Goal: Information Seeking & Learning: Learn about a topic

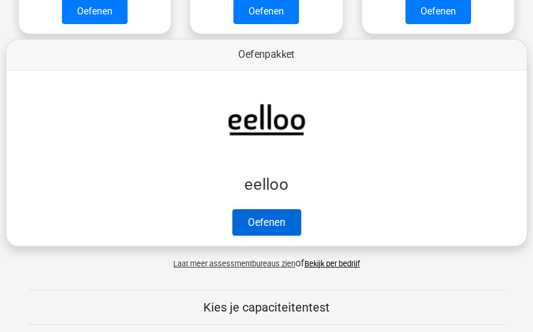
scroll to position [425, 0]
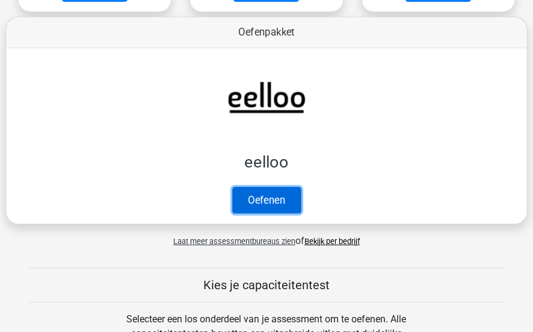
click at [260, 193] on link "Oefenen" at bounding box center [266, 200] width 69 height 26
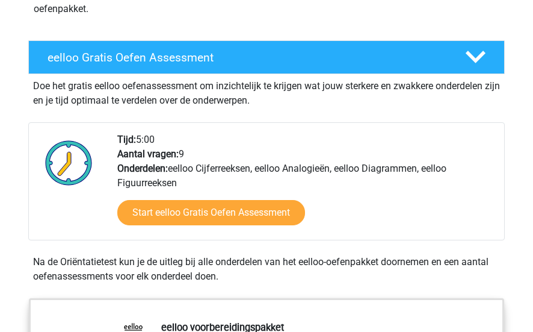
scroll to position [197, 0]
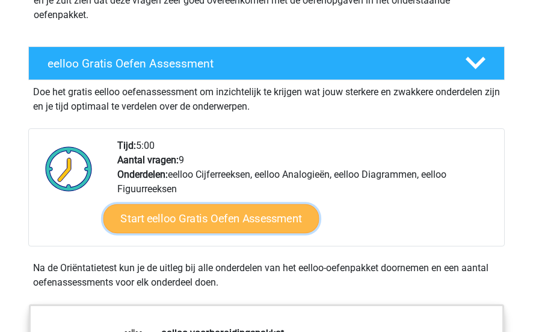
click at [218, 212] on link "Start eelloo Gratis Oefen Assessment" at bounding box center [212, 218] width 216 height 29
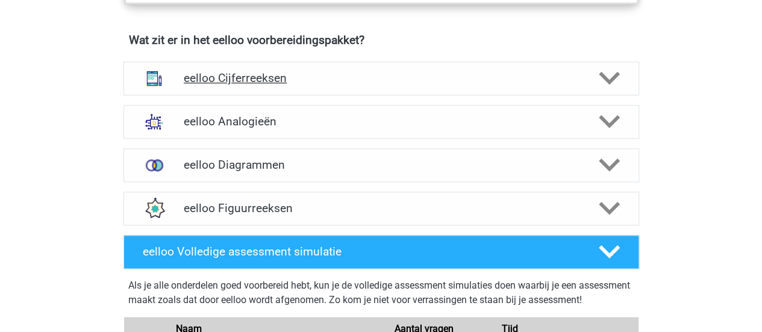
click at [278, 95] on div "eelloo Cijferreeksen" at bounding box center [380, 78] width 515 height 34
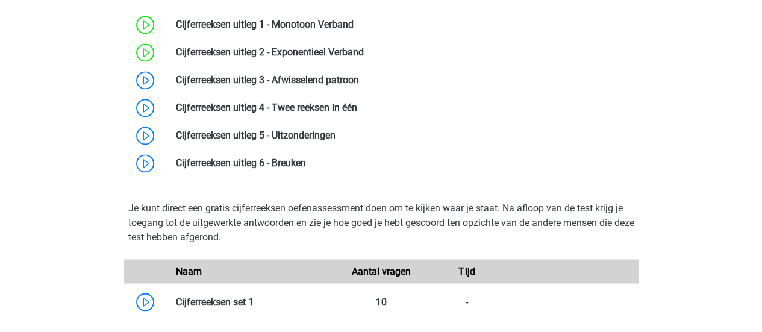
scroll to position [891, 0]
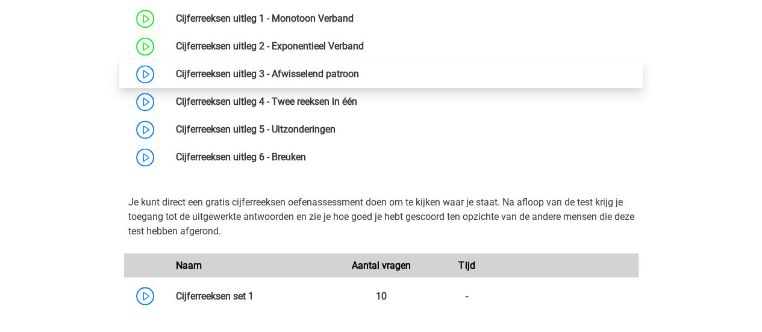
click at [359, 79] on link at bounding box center [359, 73] width 0 height 11
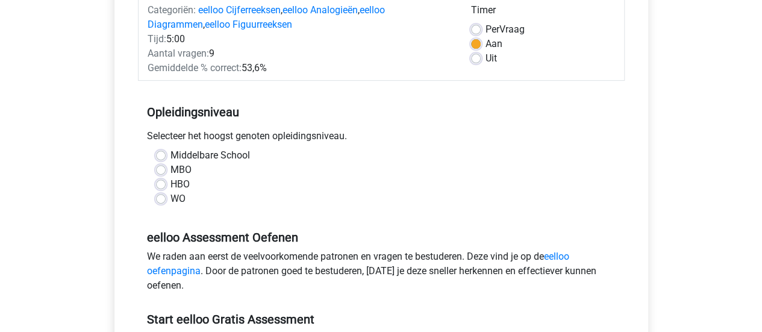
scroll to position [173, 0]
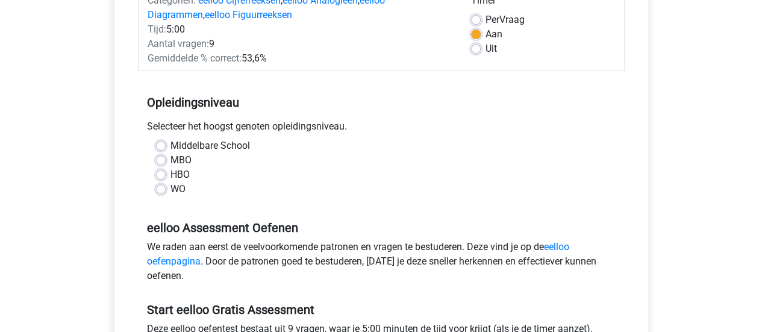
click at [170, 184] on label "WO" at bounding box center [177, 189] width 15 height 14
click at [164, 184] on input "WO" at bounding box center [161, 188] width 10 height 12
radio input "true"
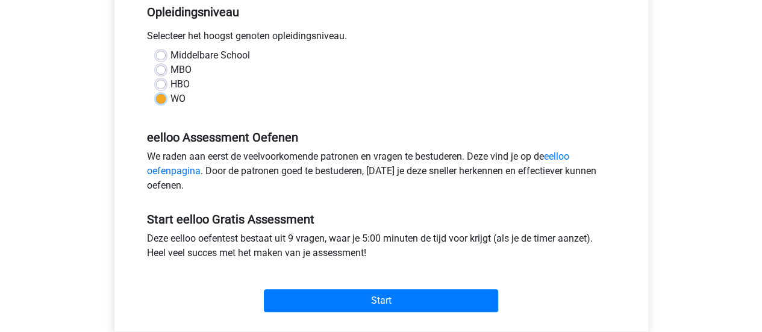
scroll to position [296, 0]
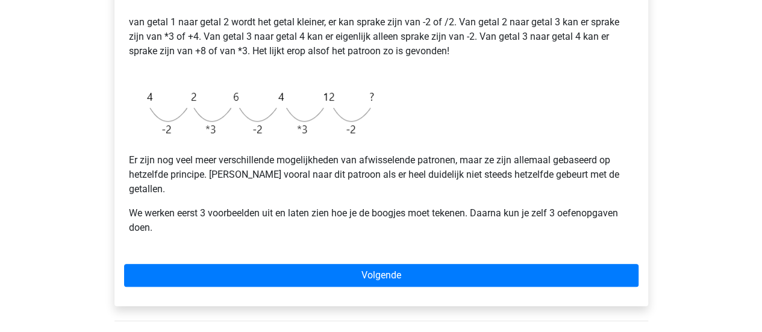
scroll to position [308, 0]
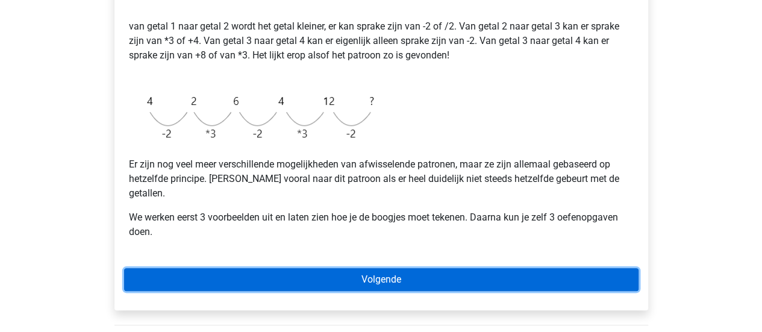
click at [471, 268] on link "Volgende" at bounding box center [381, 279] width 514 height 23
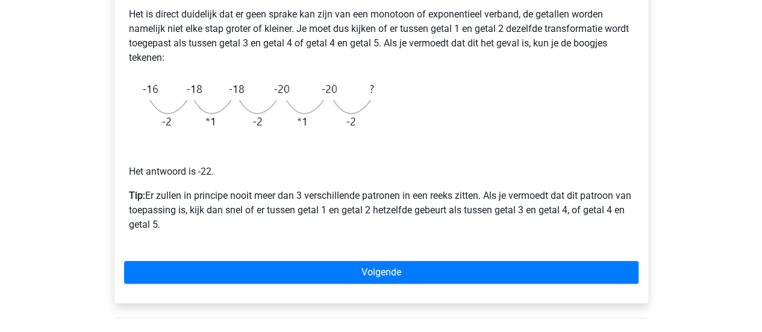
scroll to position [277, 0]
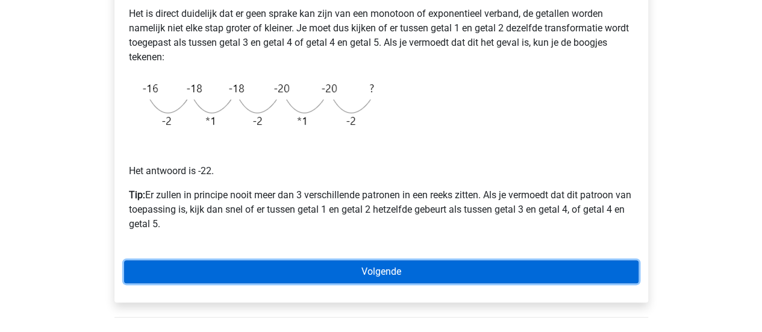
click at [441, 274] on link "Volgende" at bounding box center [381, 271] width 514 height 23
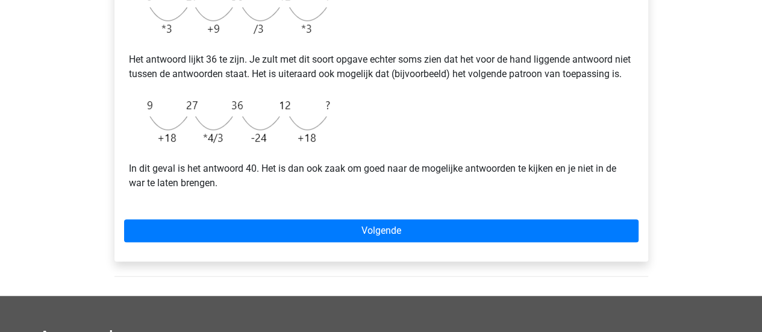
scroll to position [365, 0]
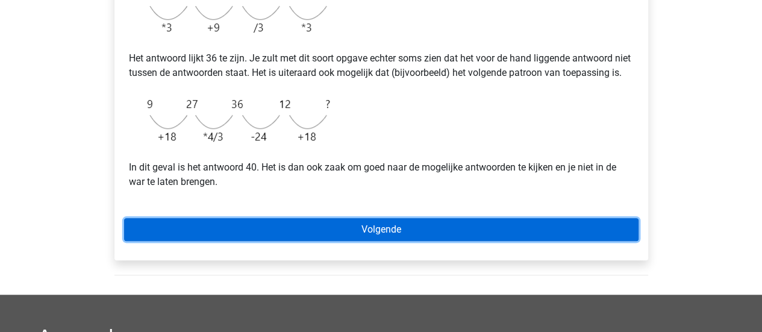
click at [371, 241] on link "Volgende" at bounding box center [381, 229] width 514 height 23
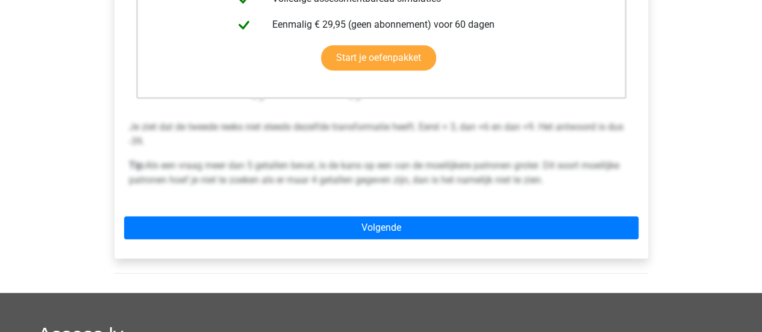
scroll to position [390, 0]
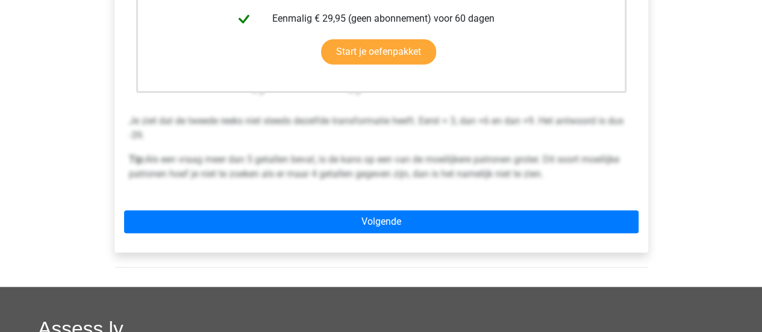
click at [335, 209] on div "Deze uitleg zit in het Voorbereidingspakket Krijg toegang tot alle antwoorden, …" at bounding box center [380, 35] width 533 height 435
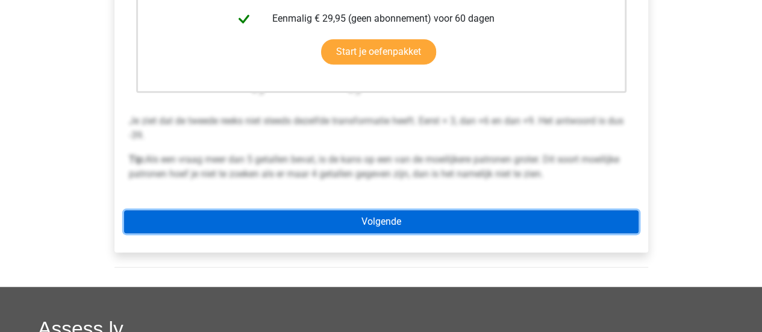
click at [332, 227] on link "Volgende" at bounding box center [381, 221] width 514 height 23
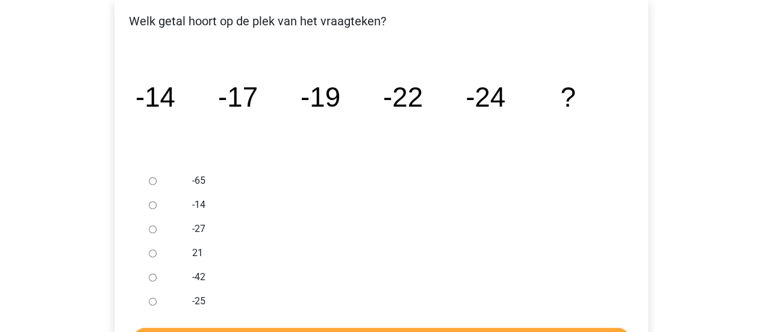
scroll to position [213, 0]
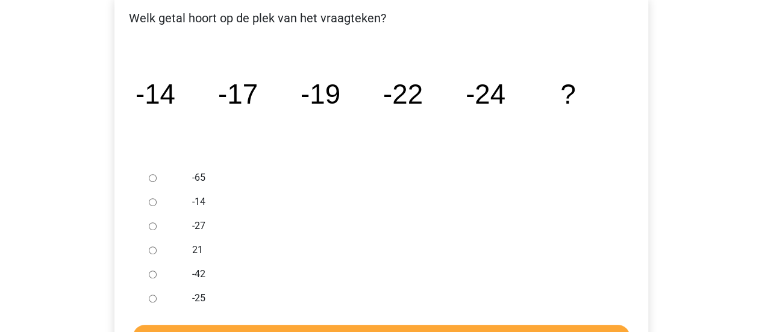
click at [188, 220] on div "-27" at bounding box center [400, 226] width 435 height 24
click at [199, 230] on label "-27" at bounding box center [400, 226] width 417 height 14
click at [157, 230] on input "-27" at bounding box center [153, 226] width 8 height 8
radio input "true"
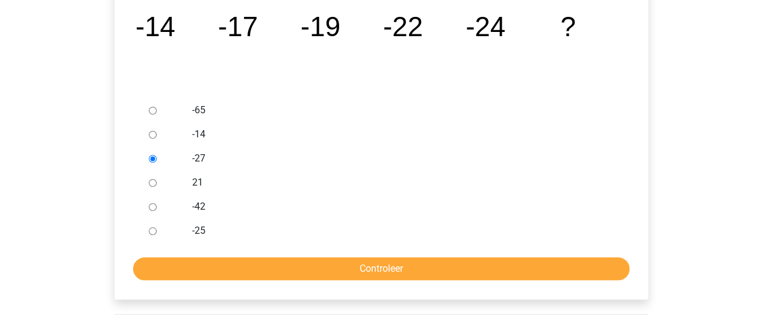
scroll to position [285, 0]
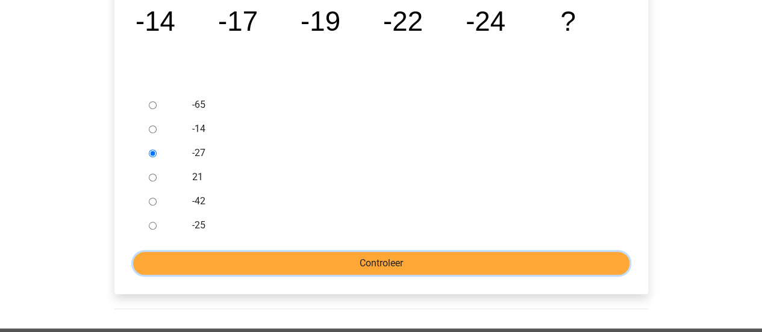
click at [260, 262] on input "Controleer" at bounding box center [381, 263] width 496 height 23
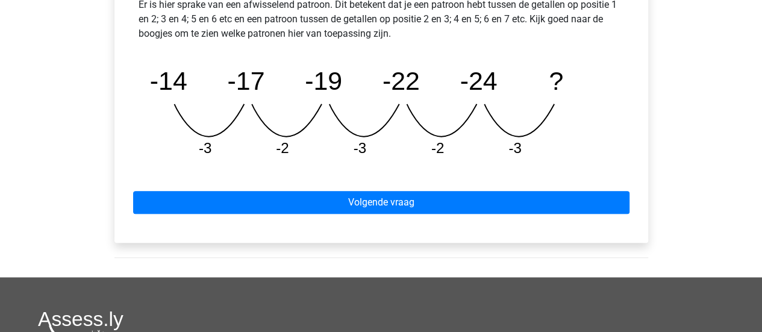
scroll to position [586, 0]
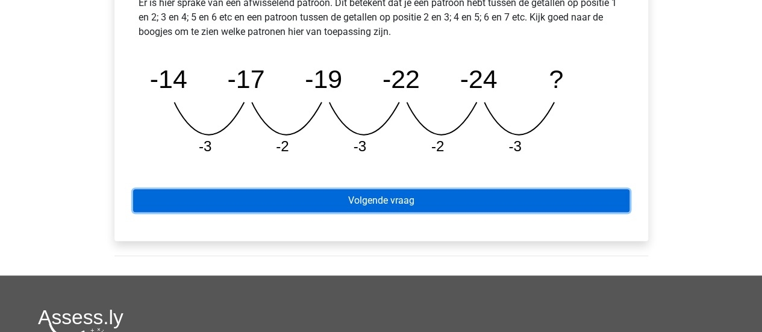
click at [299, 207] on link "Volgende vraag" at bounding box center [381, 200] width 496 height 23
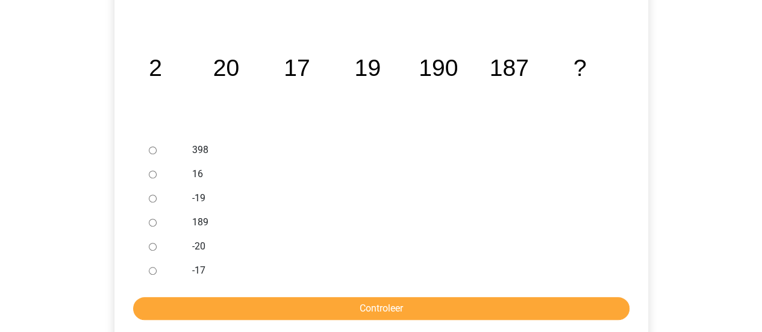
scroll to position [241, 0]
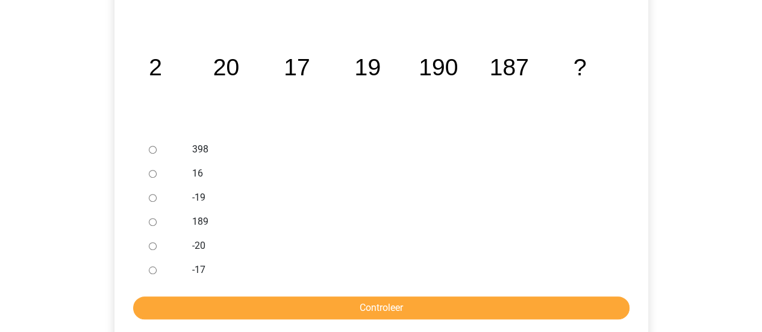
click at [154, 224] on input "189" at bounding box center [153, 222] width 8 height 8
radio input "true"
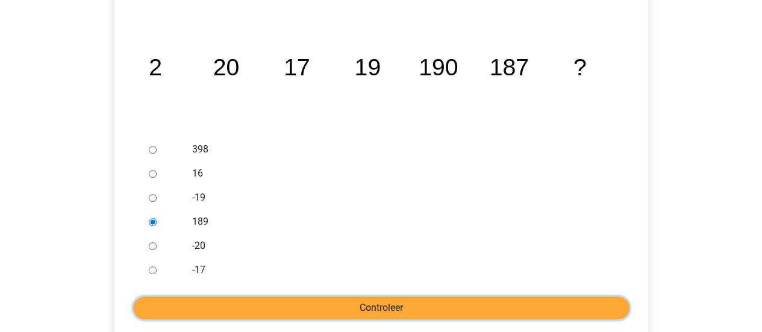
click at [189, 300] on input "Controleer" at bounding box center [381, 307] width 496 height 23
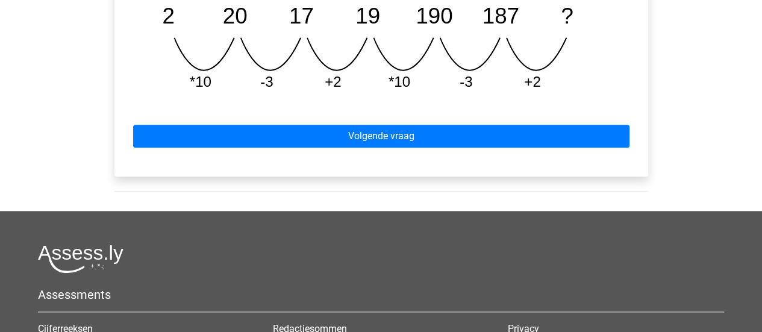
scroll to position [637, 0]
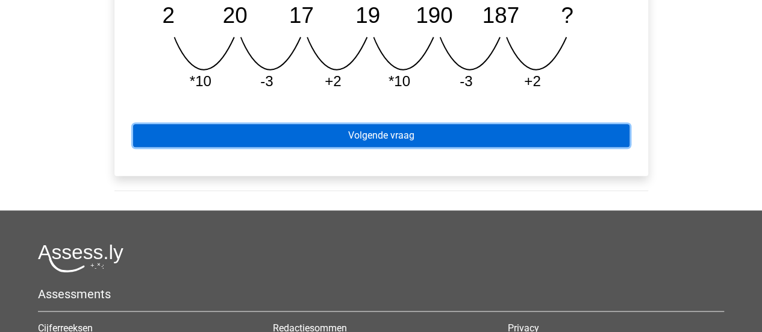
click at [208, 145] on link "Volgende vraag" at bounding box center [381, 135] width 496 height 23
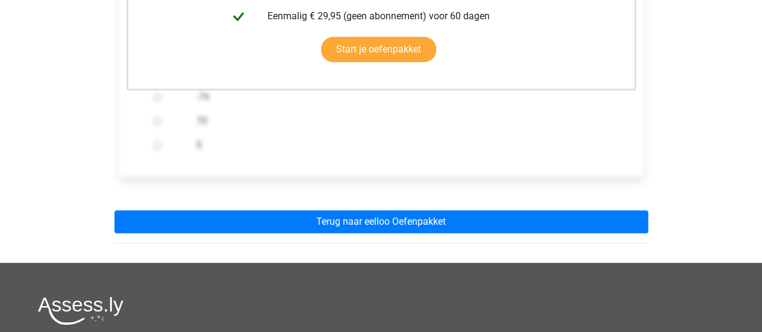
scroll to position [368, 0]
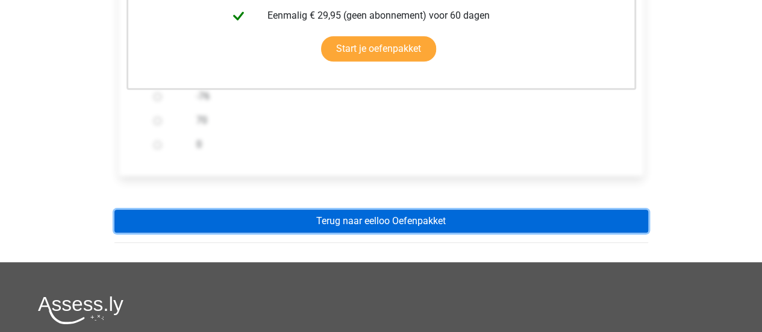
click at [299, 225] on link "Terug naar eelloo Oefenpakket" at bounding box center [380, 221] width 533 height 23
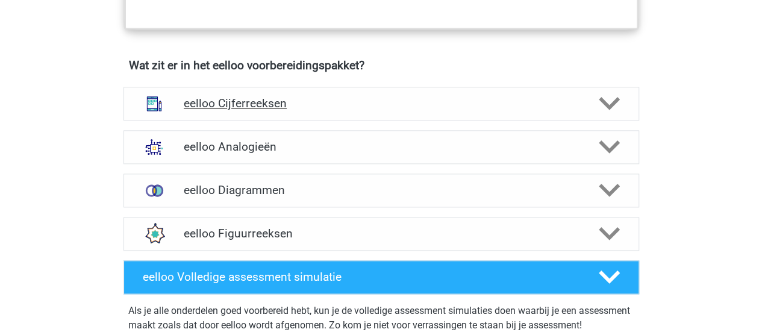
click at [244, 93] on div "eelloo Cijferreeksen" at bounding box center [380, 104] width 515 height 34
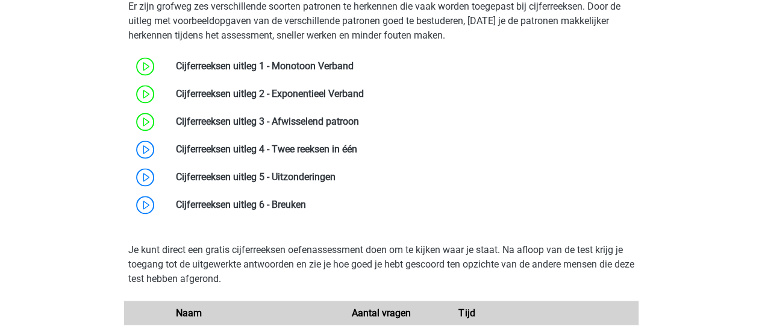
scroll to position [844, 0]
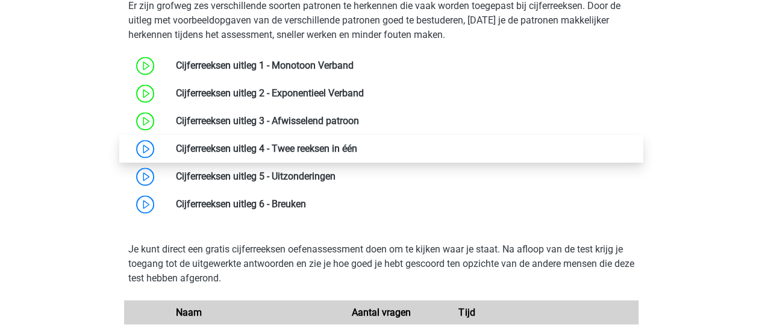
click at [357, 154] on link at bounding box center [357, 148] width 0 height 11
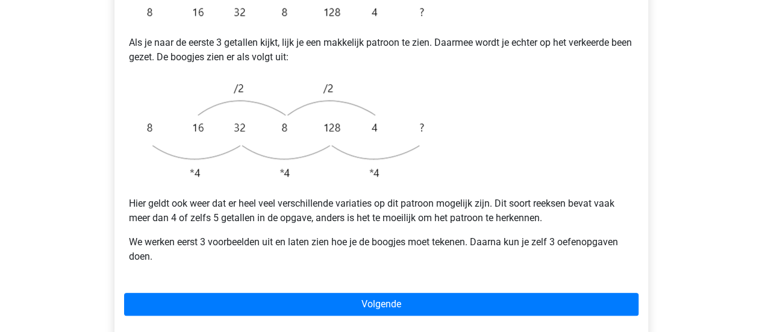
scroll to position [330, 0]
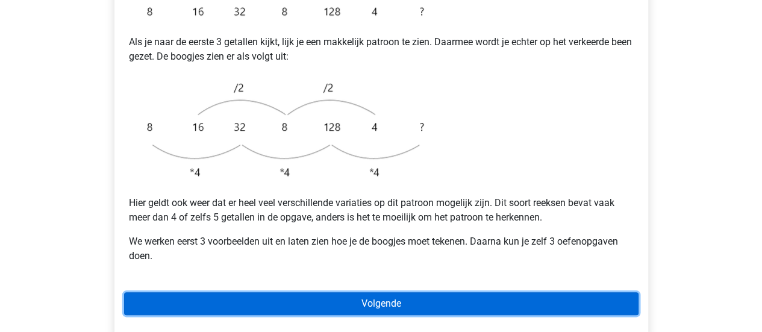
click at [230, 292] on link "Volgende" at bounding box center [381, 303] width 514 height 23
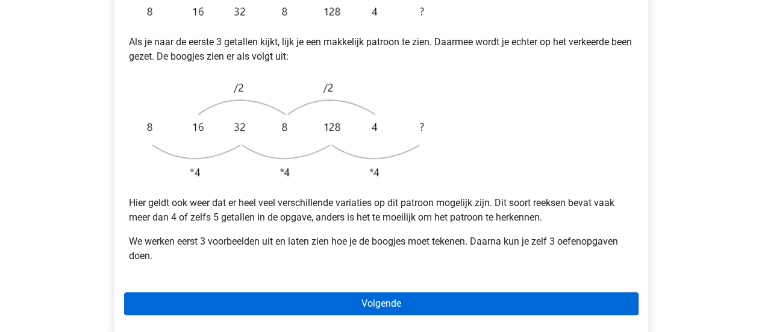
scroll to position [331, 0]
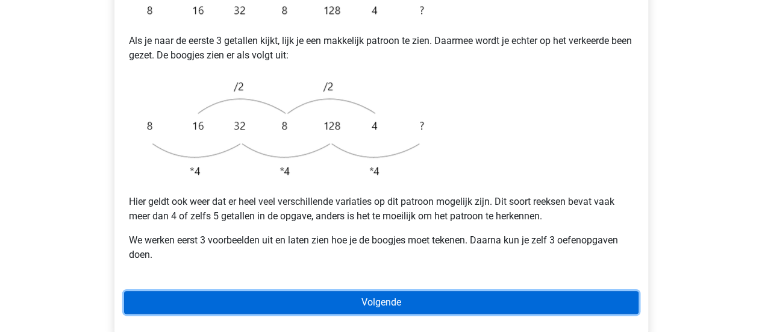
click at [218, 291] on link "Volgende" at bounding box center [381, 302] width 514 height 23
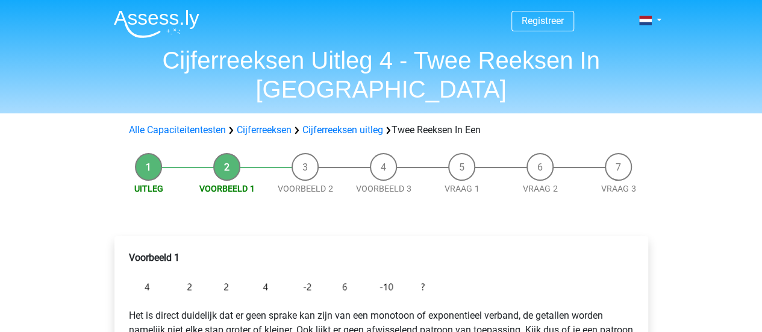
drag, startPoint x: 0, startPoint y: 0, endPoint x: 230, endPoint y: 272, distance: 355.9
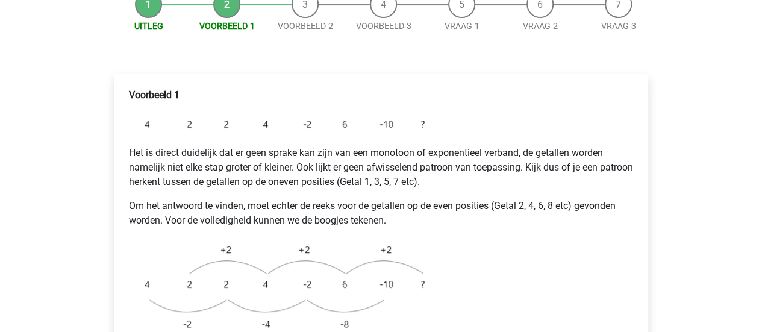
scroll to position [164, 0]
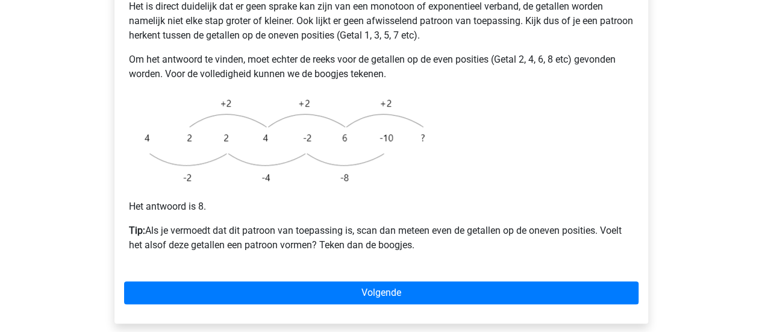
scroll to position [309, 0]
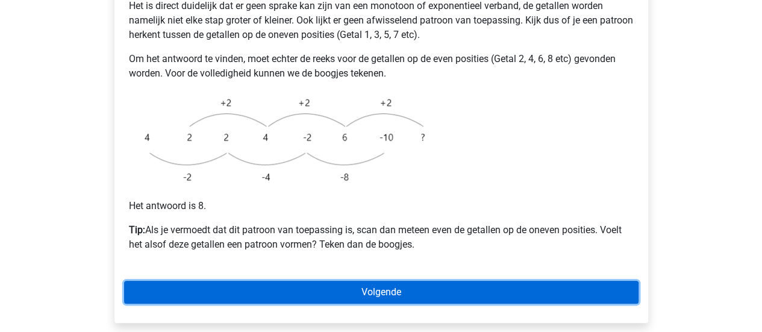
drag, startPoint x: 0, startPoint y: 0, endPoint x: 218, endPoint y: 273, distance: 349.1
click at [218, 281] on link "Volgende" at bounding box center [381, 292] width 514 height 23
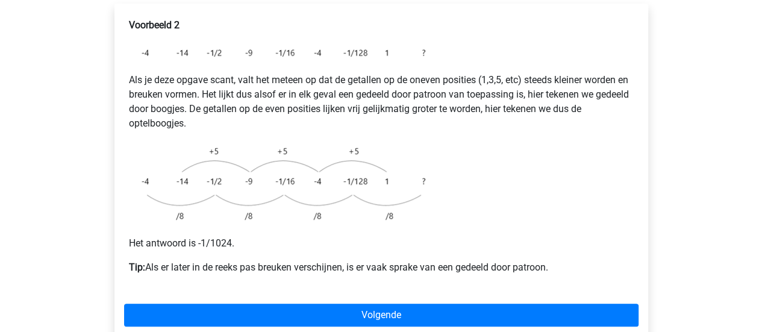
scroll to position [233, 0]
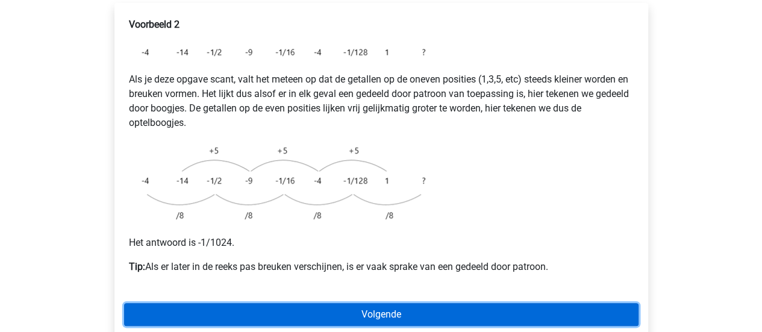
click at [296, 303] on link "Volgende" at bounding box center [381, 314] width 514 height 23
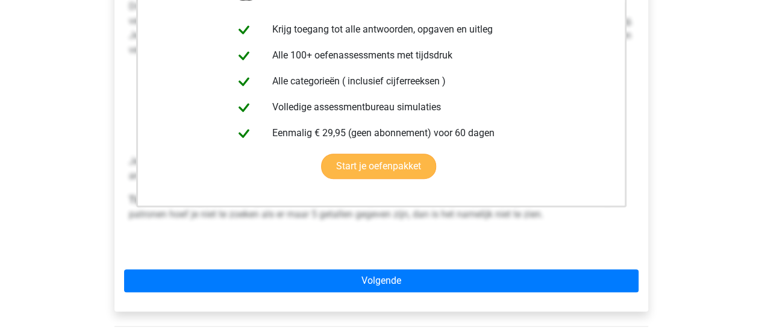
scroll to position [308, 0]
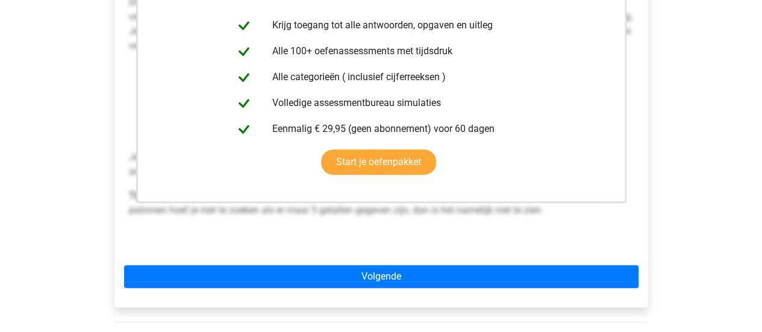
click at [323, 260] on div "Deze uitleg zit in het Voorbereidingspakket Krijg toegang tot alle antwoorden, …" at bounding box center [380, 117] width 533 height 379
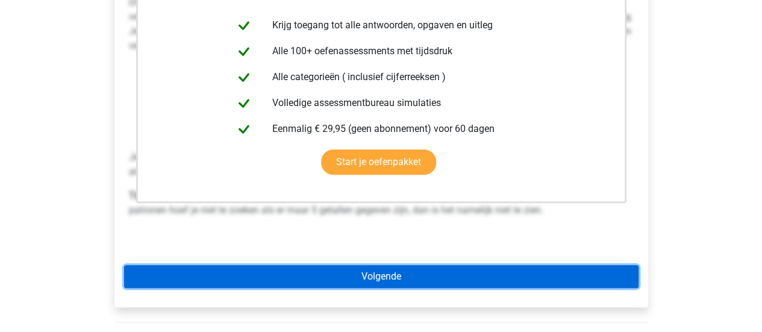
click at [323, 265] on link "Volgende" at bounding box center [381, 276] width 514 height 23
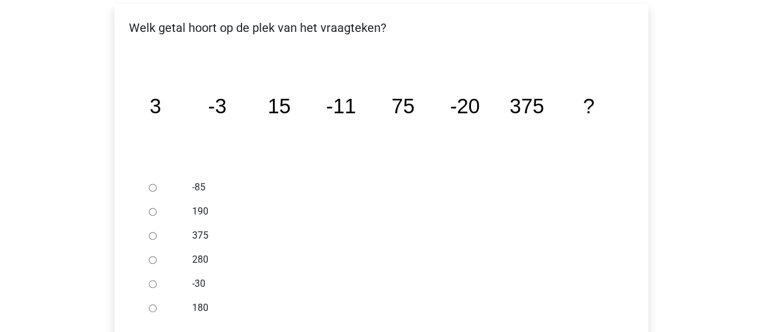
scroll to position [234, 0]
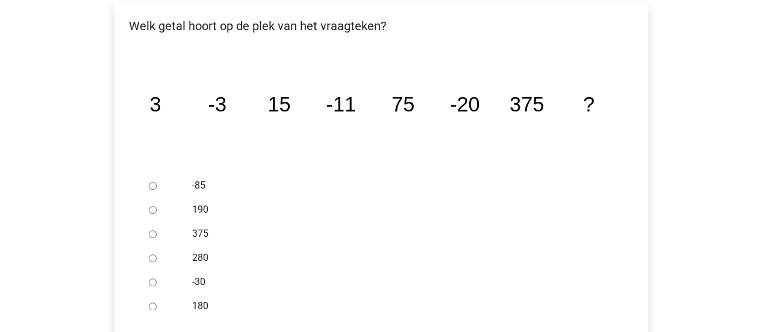
click at [193, 294] on div "180" at bounding box center [400, 306] width 435 height 24
click at [196, 270] on div "-30" at bounding box center [400, 282] width 435 height 24
click at [200, 275] on label "-30" at bounding box center [400, 282] width 417 height 14
click at [157, 278] on input "-30" at bounding box center [153, 282] width 8 height 8
radio input "true"
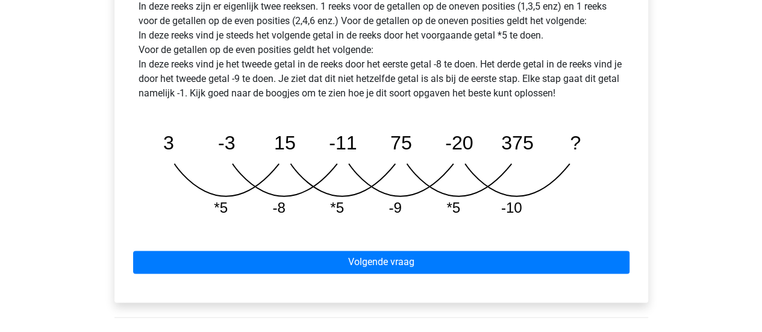
scroll to position [614, 0]
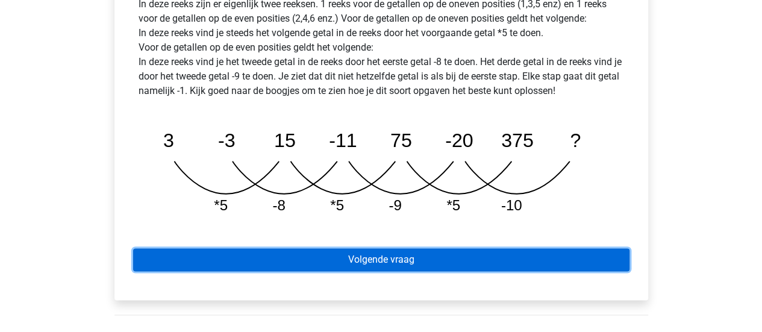
click at [252, 248] on link "Volgende vraag" at bounding box center [381, 259] width 496 height 23
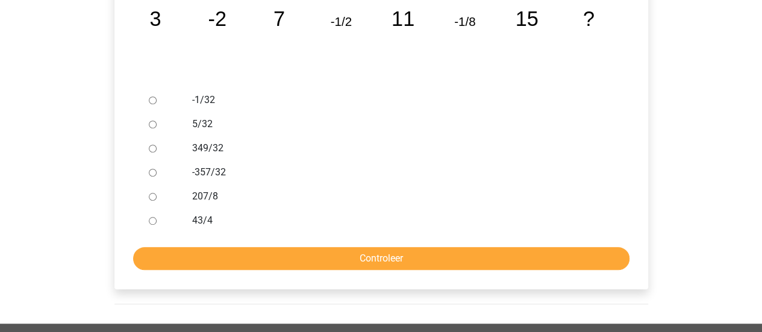
scroll to position [320, 0]
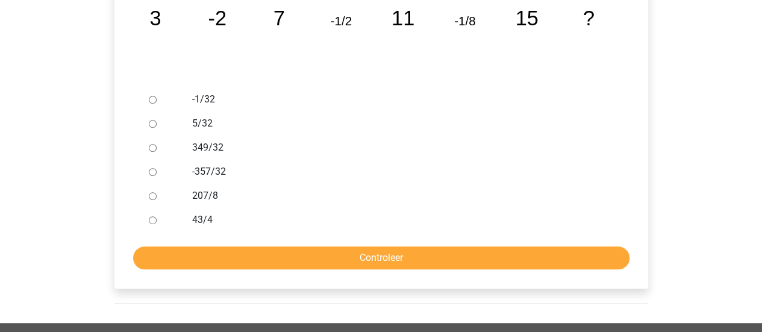
click at [210, 92] on label "-1/32" at bounding box center [400, 99] width 417 height 14
click at [157, 96] on input "-1/32" at bounding box center [153, 100] width 8 height 8
radio input "true"
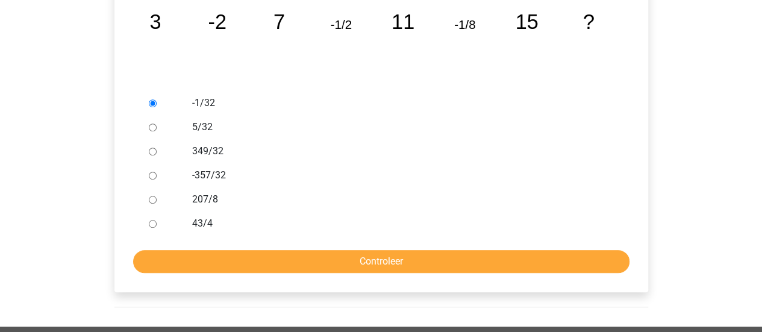
scroll to position [331, 0]
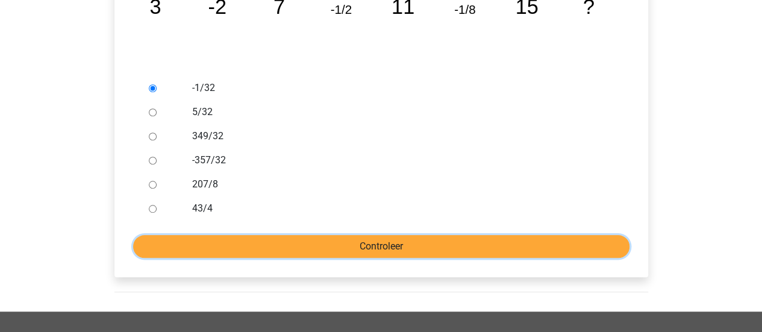
click at [272, 235] on input "Controleer" at bounding box center [381, 246] width 496 height 23
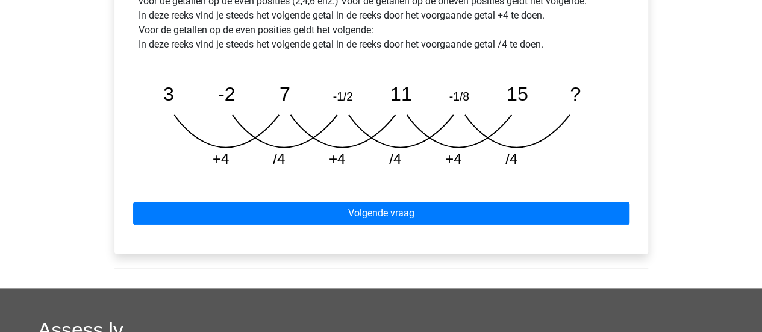
scroll to position [632, 0]
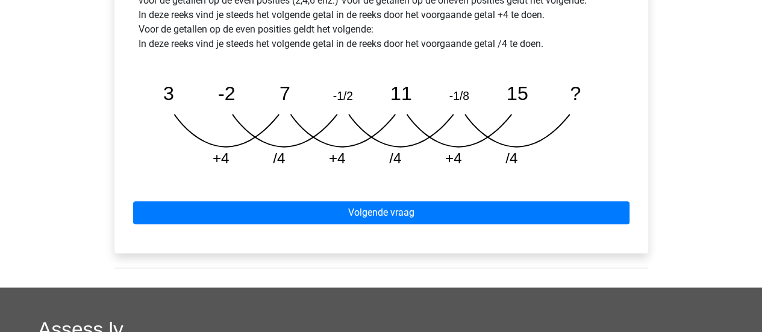
click at [276, 198] on div "Volgende vraag" at bounding box center [381, 210] width 514 height 66
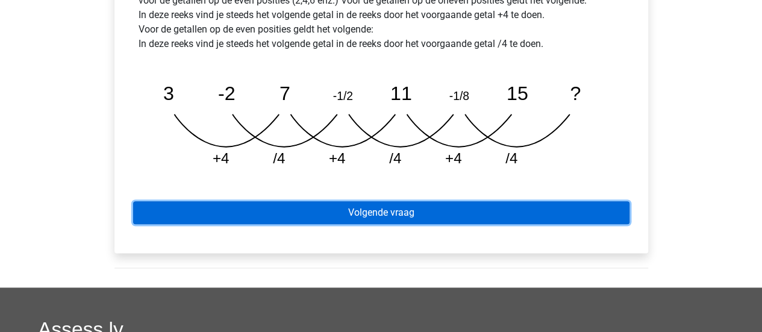
click at [309, 201] on link "Volgende vraag" at bounding box center [381, 212] width 496 height 23
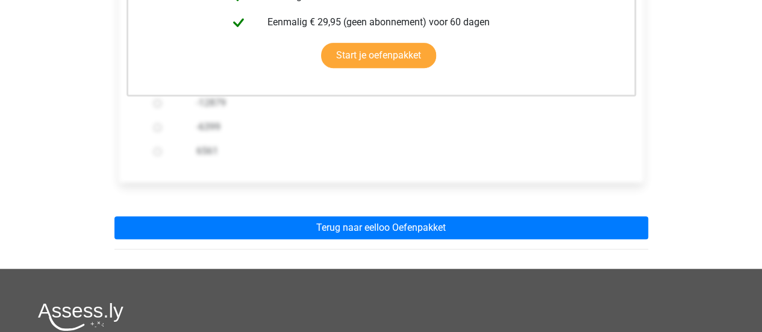
scroll to position [394, 0]
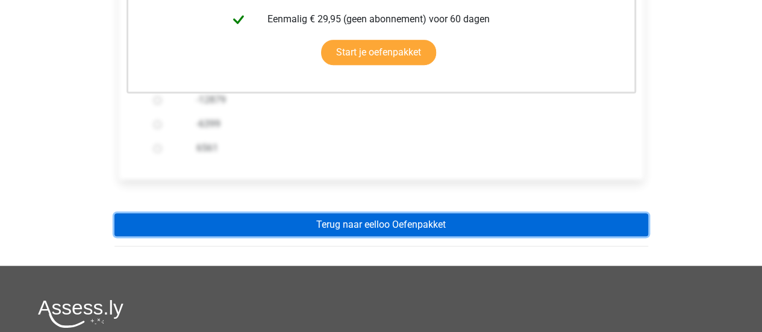
click at [307, 213] on link "Terug naar eelloo Oefenpakket" at bounding box center [380, 224] width 533 height 23
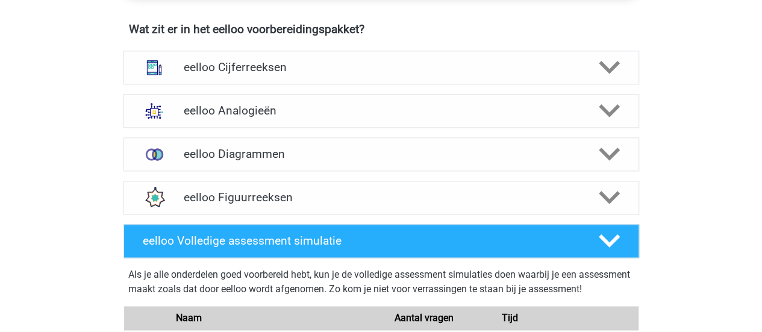
scroll to position [754, 0]
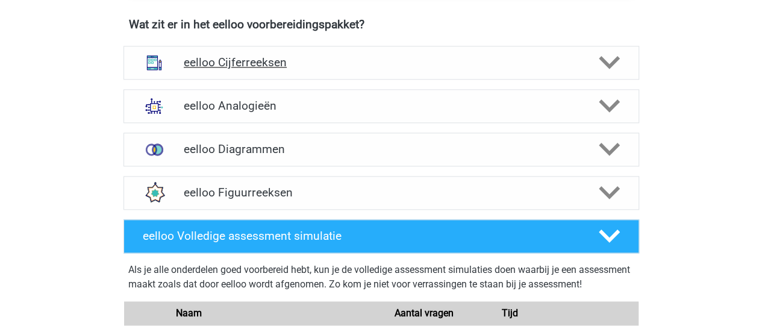
click at [279, 63] on h4 "eelloo Cijferreeksen" at bounding box center [381, 62] width 394 height 14
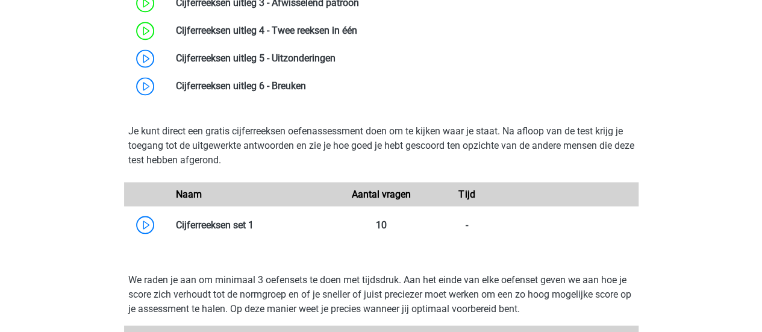
scroll to position [963, 0]
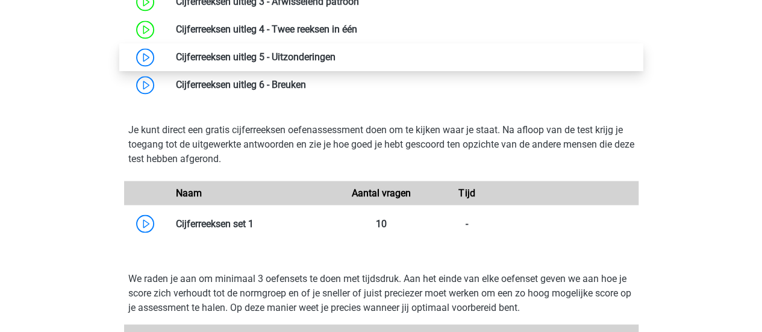
click at [335, 55] on link at bounding box center [335, 56] width 0 height 11
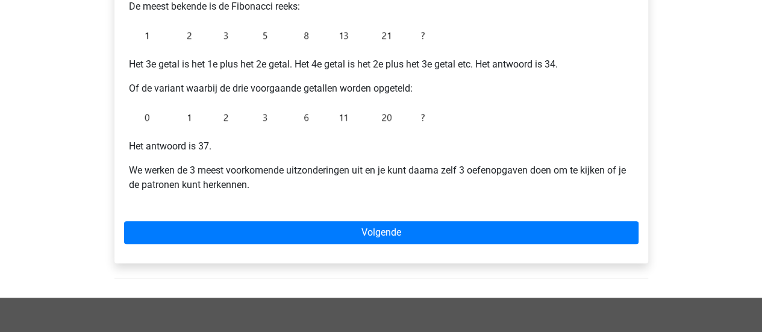
scroll to position [294, 0]
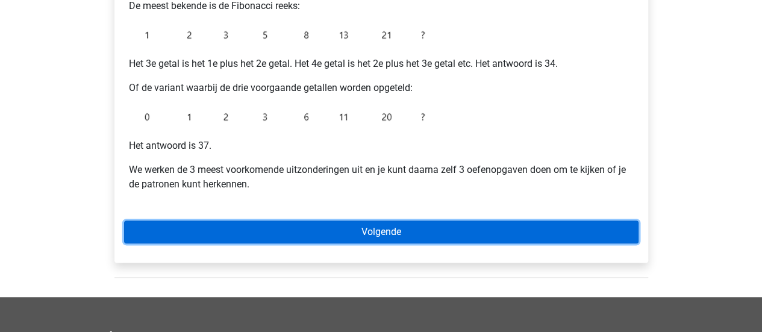
click at [240, 221] on link "Volgende" at bounding box center [381, 231] width 514 height 23
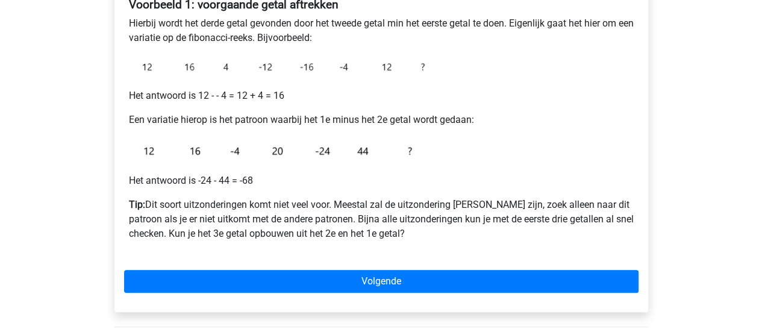
scroll to position [223, 0]
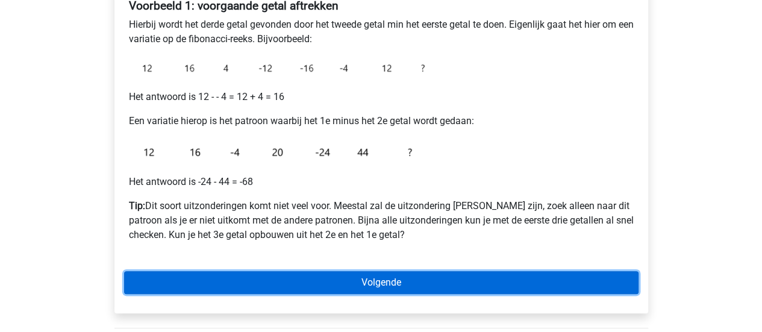
click at [246, 274] on link "Volgende" at bounding box center [381, 282] width 514 height 23
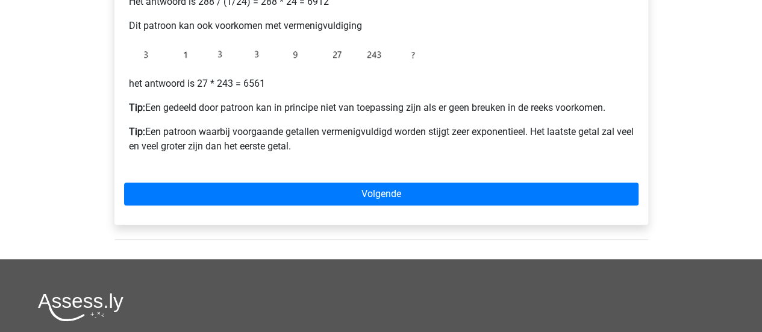
scroll to position [389, 0]
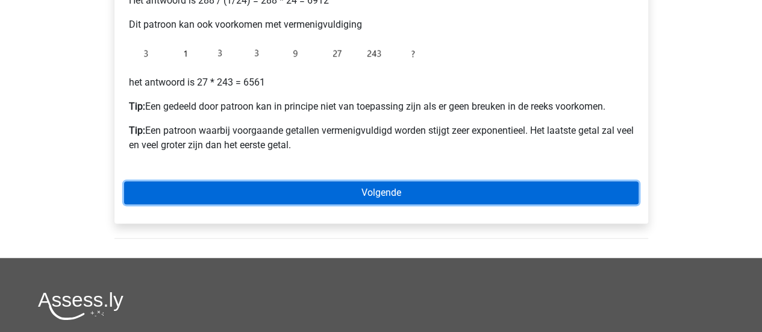
click at [269, 194] on link "Volgende" at bounding box center [381, 192] width 514 height 23
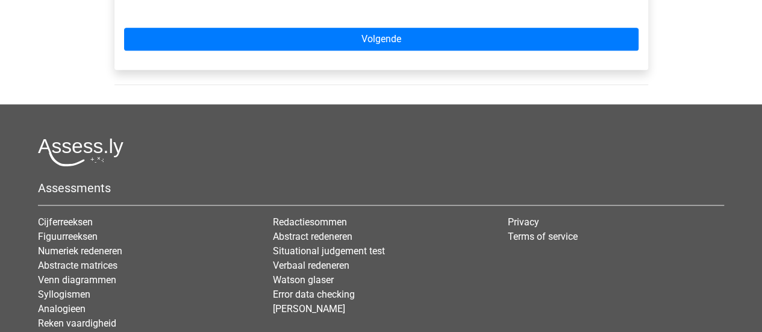
scroll to position [589, 0]
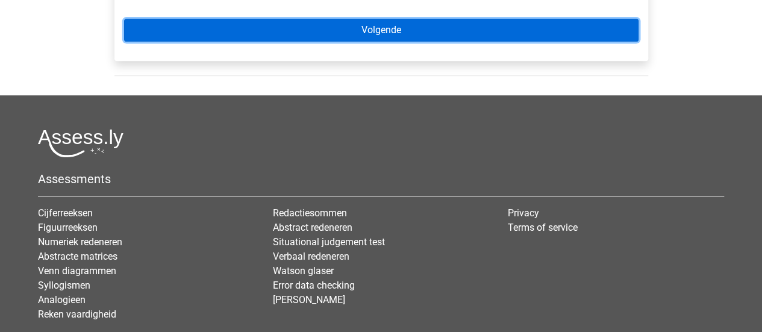
click at [430, 28] on link "Volgende" at bounding box center [381, 30] width 514 height 23
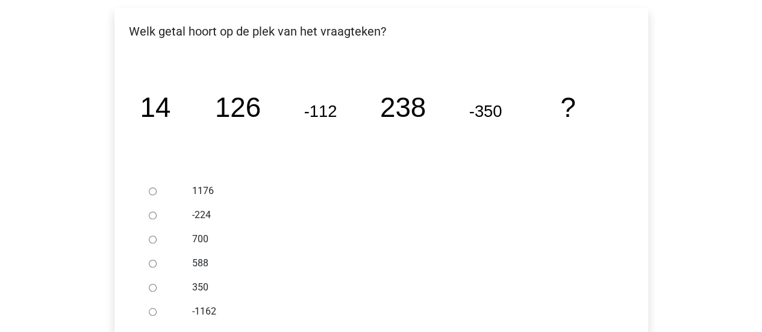
scroll to position [197, 0]
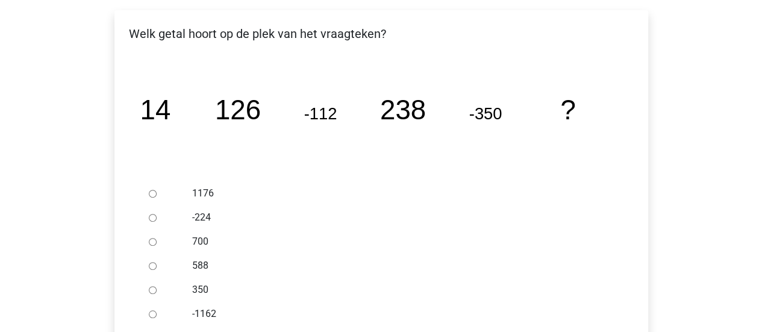
click at [154, 262] on input "588" at bounding box center [153, 266] width 8 height 8
radio input "true"
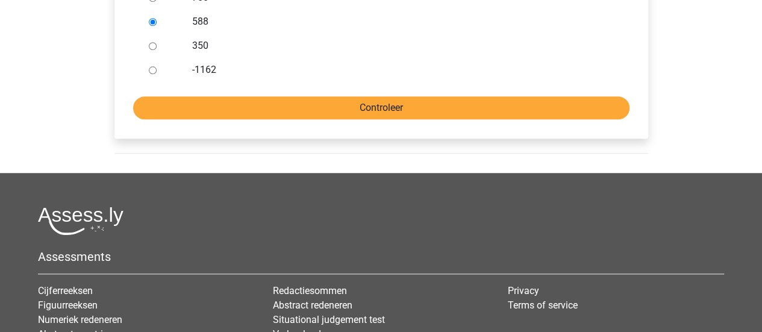
scroll to position [441, 0]
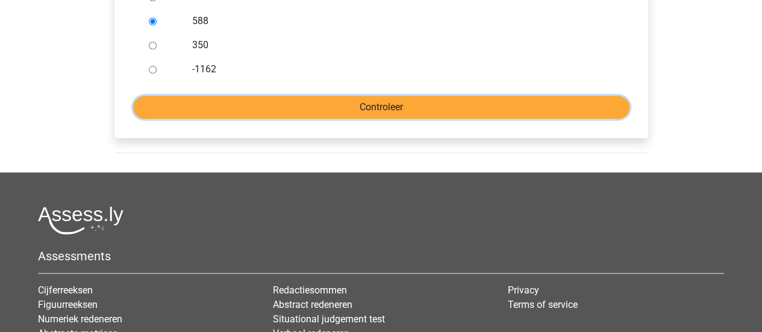
click at [328, 105] on input "Controleer" at bounding box center [381, 107] width 496 height 23
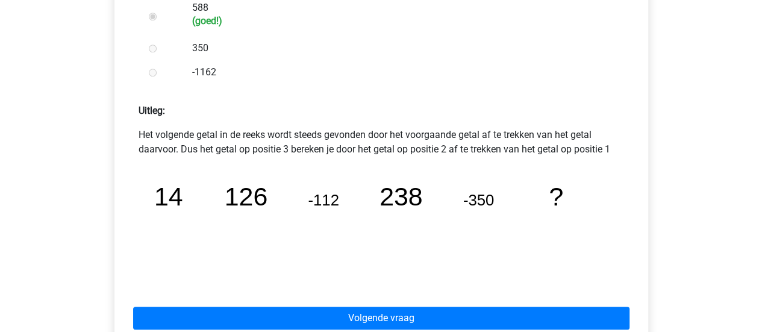
scroll to position [455, 0]
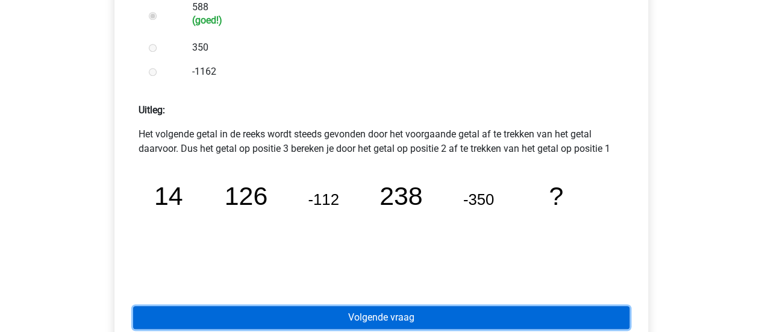
click at [376, 315] on link "Volgende vraag" at bounding box center [381, 317] width 496 height 23
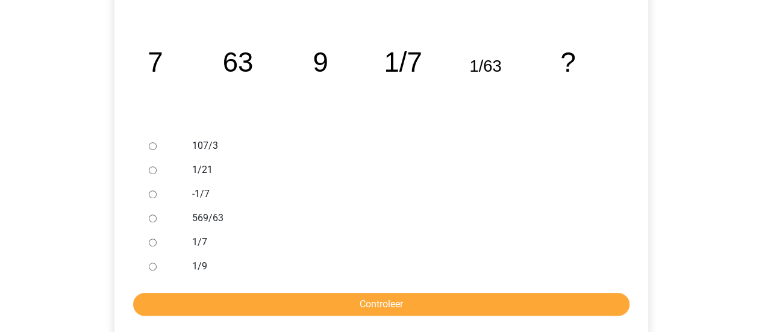
scroll to position [242, 0]
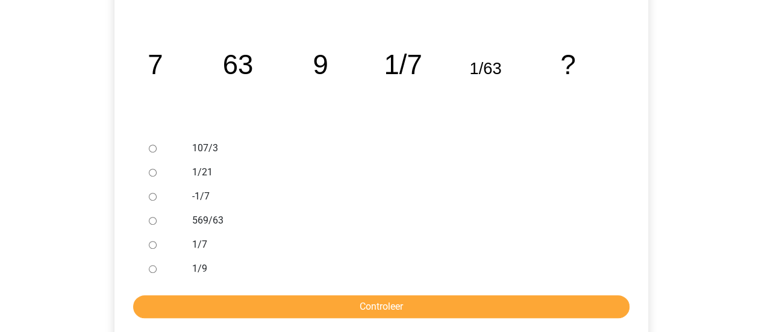
click at [193, 176] on label "1/21" at bounding box center [400, 172] width 417 height 14
click at [157, 176] on input "1/21" at bounding box center [153, 173] width 8 height 8
radio input "true"
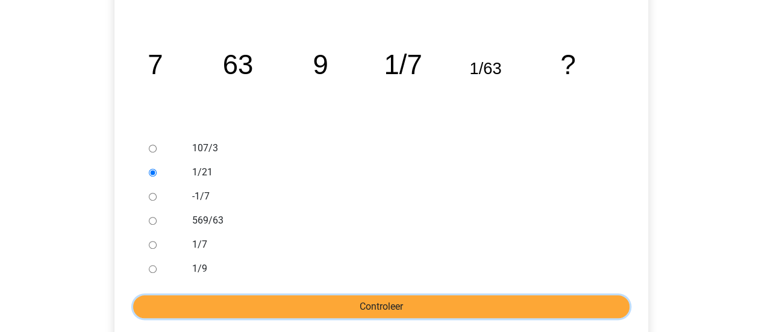
click at [263, 309] on input "Controleer" at bounding box center [381, 306] width 496 height 23
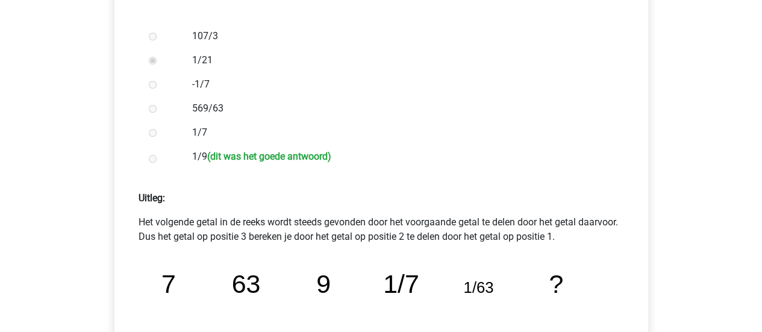
scroll to position [355, 0]
drag, startPoint x: 184, startPoint y: 236, endPoint x: 260, endPoint y: 243, distance: 75.6
click at [260, 243] on p "Het volgende getal in de reeks wordt steeds gevonden door het voorgaande getal …" at bounding box center [380, 228] width 485 height 29
click at [352, 235] on p "Het volgende getal in de reeks wordt steeds gevonden door het voorgaande getal …" at bounding box center [380, 228] width 485 height 29
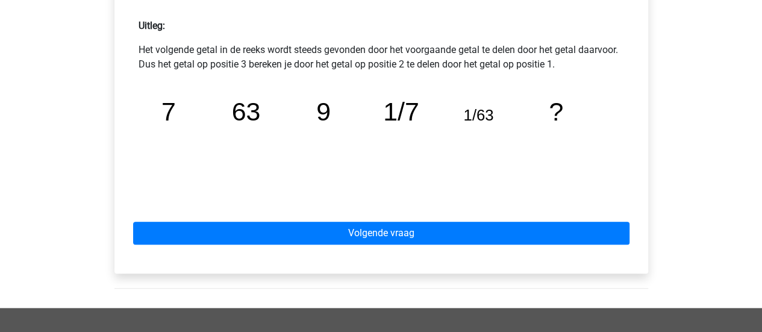
scroll to position [520, 0]
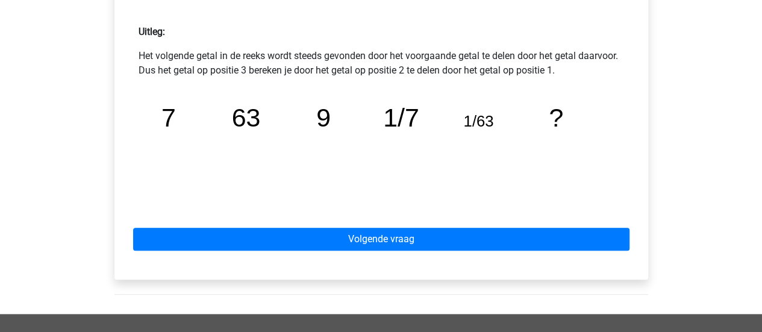
drag, startPoint x: 340, startPoint y: 267, endPoint x: 340, endPoint y: 259, distance: 8.4
click at [340, 267] on div "Volgende vraag" at bounding box center [381, 237] width 514 height 66
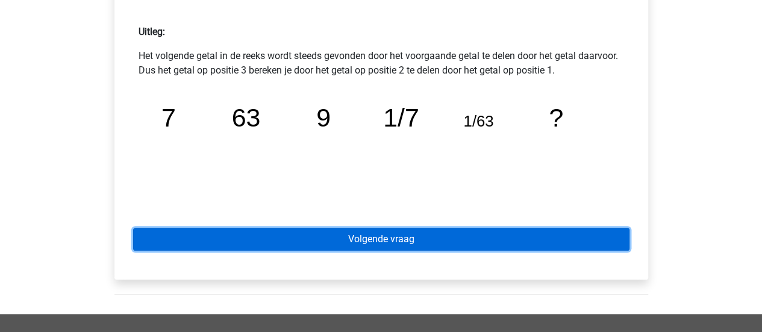
click at [340, 247] on link "Volgende vraag" at bounding box center [381, 239] width 496 height 23
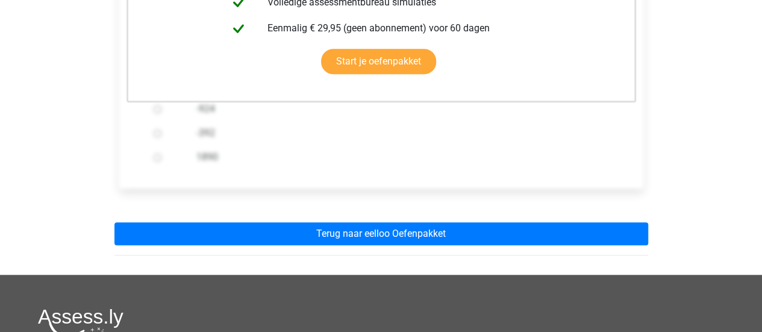
scroll to position [381, 0]
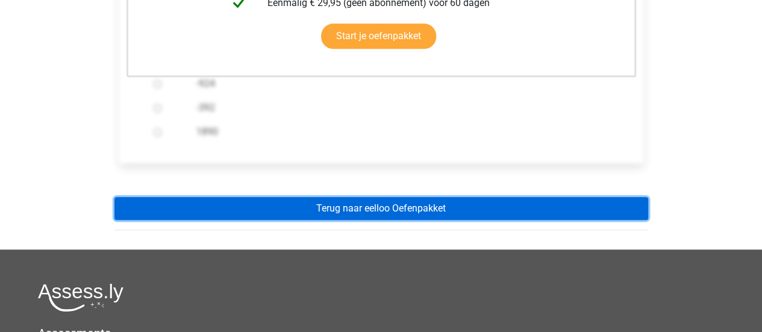
click at [326, 199] on link "Terug naar eelloo Oefenpakket" at bounding box center [380, 208] width 533 height 23
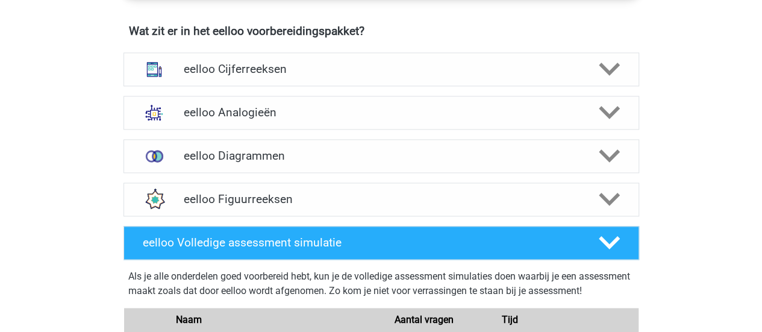
scroll to position [745, 0]
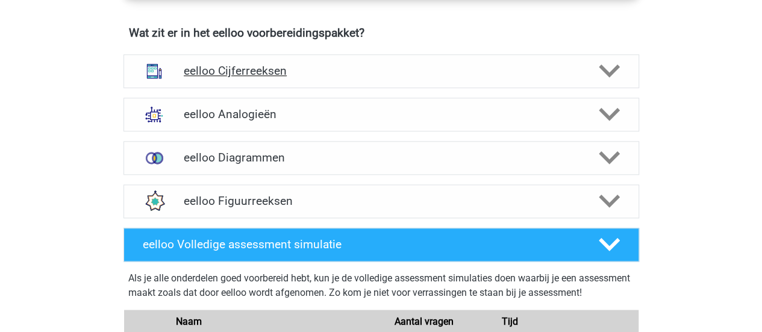
click at [263, 70] on h4 "eelloo Cijferreeksen" at bounding box center [381, 71] width 394 height 14
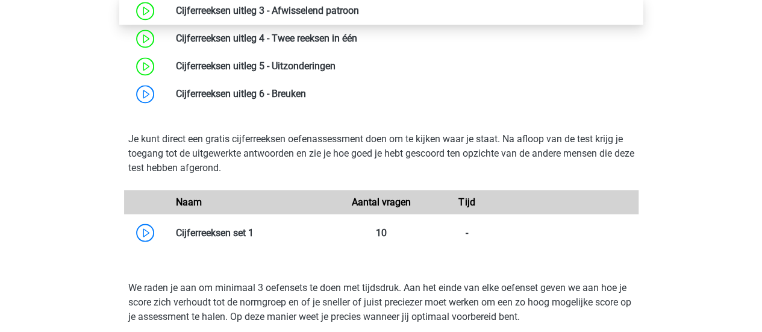
scroll to position [955, 0]
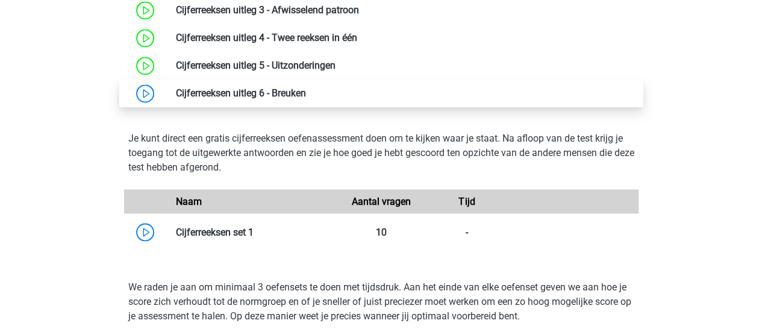
click at [306, 99] on link at bounding box center [306, 92] width 0 height 11
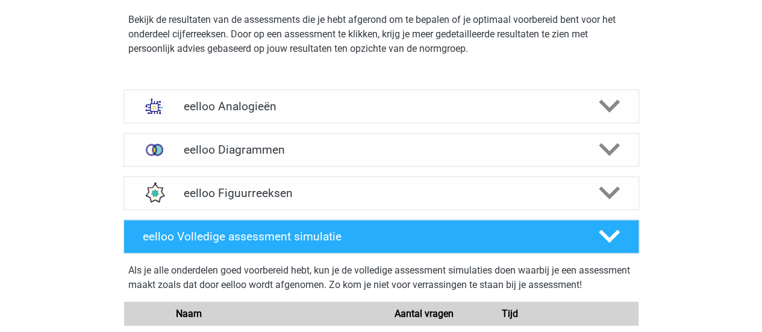
scroll to position [1438, 0]
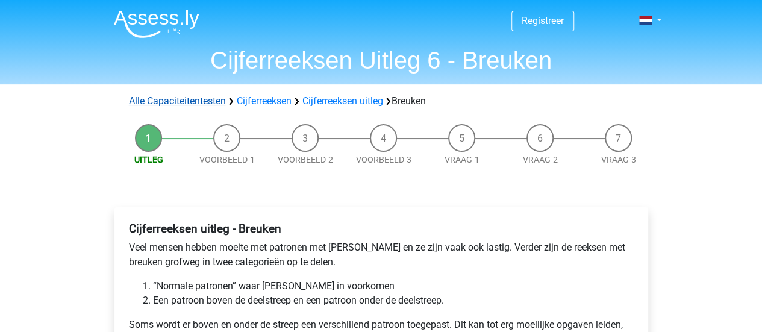
click at [188, 96] on link "Alle Capaciteitentesten" at bounding box center [177, 100] width 97 height 11
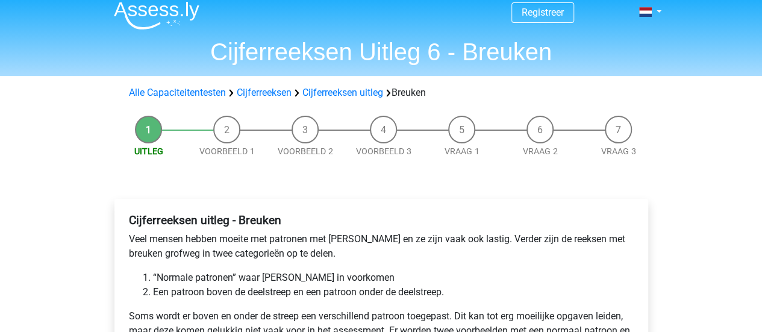
scroll to position [4, 0]
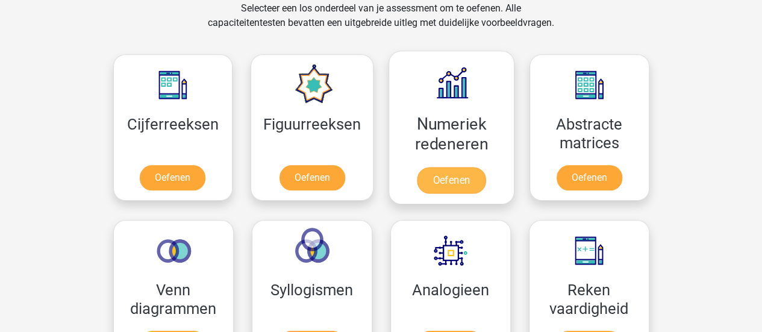
scroll to position [511, 0]
